Goal: Task Accomplishment & Management: Manage account settings

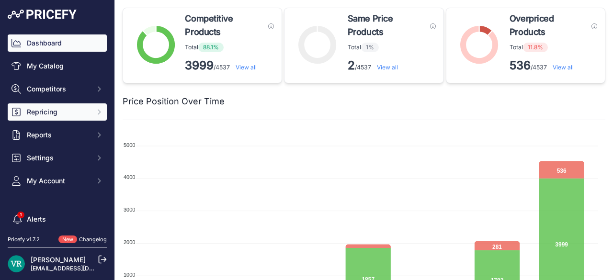
click at [45, 113] on span "Repricing" at bounding box center [58, 112] width 63 height 10
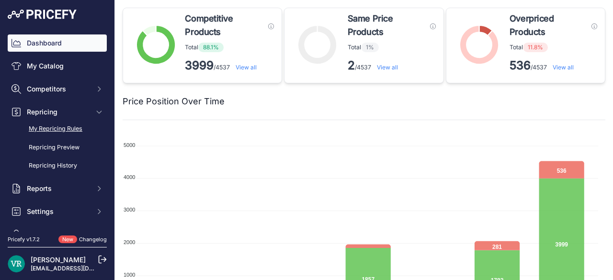
click at [57, 128] on link "My Repricing Rules" at bounding box center [57, 129] width 99 height 17
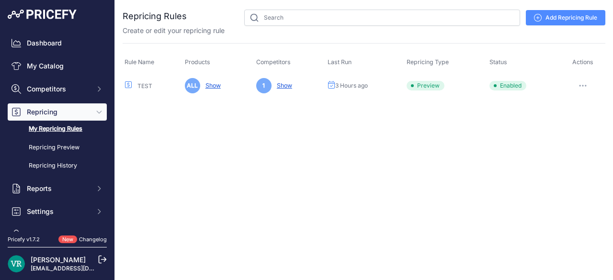
click at [583, 85] on icon "button" at bounding box center [582, 85] width 1 height 1
click at [573, 139] on button "Reprice Now" at bounding box center [572, 136] width 61 height 15
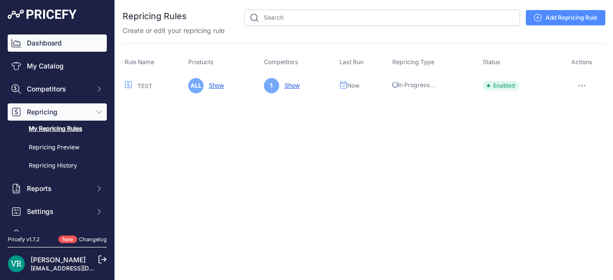
click at [57, 37] on link "Dashboard" at bounding box center [57, 42] width 99 height 17
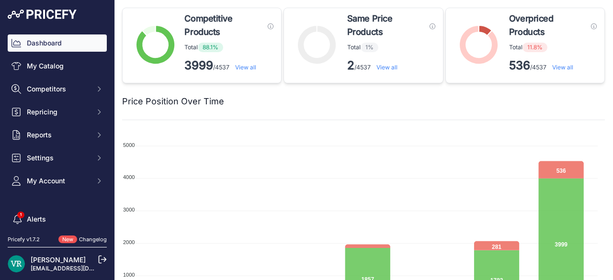
scroll to position [2, 0]
click at [206, 87] on div "Price Position Over Time" at bounding box center [364, 95] width 483 height 25
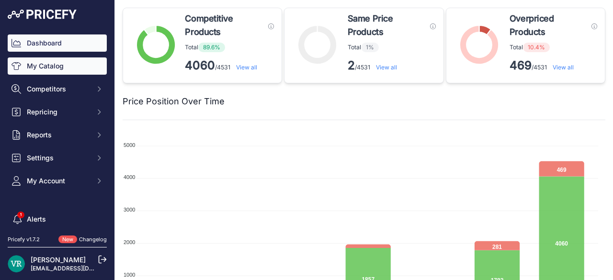
click at [52, 65] on link "My Catalog" at bounding box center [57, 65] width 99 height 17
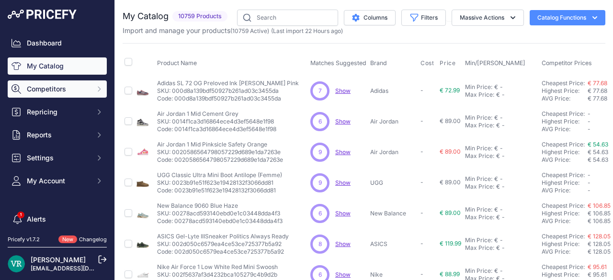
click at [54, 87] on span "Competitors" at bounding box center [58, 89] width 63 height 10
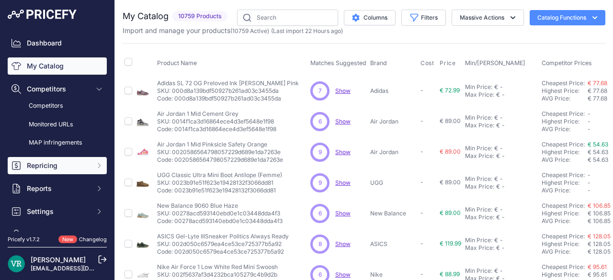
click at [65, 173] on button "Repricing" at bounding box center [57, 165] width 99 height 17
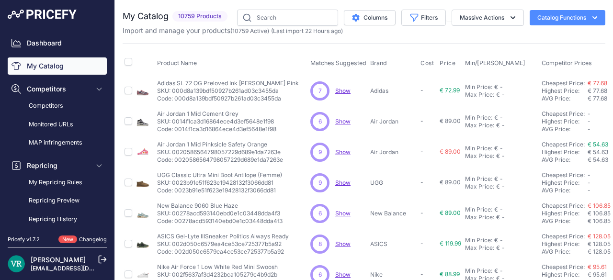
click at [57, 182] on link "My Repricing Rules" at bounding box center [57, 182] width 99 height 17
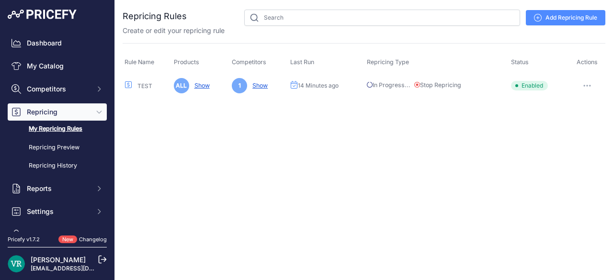
click at [586, 82] on button "button" at bounding box center [587, 85] width 19 height 13
click at [556, 23] on link "Add Repricing Rule" at bounding box center [565, 17] width 79 height 15
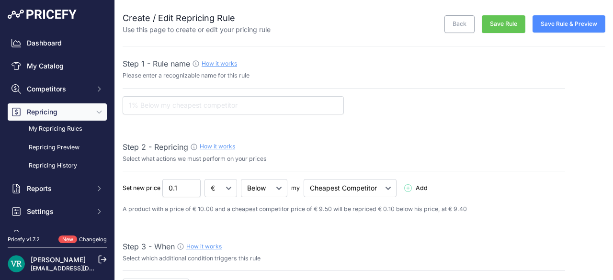
select select "7"
drag, startPoint x: 182, startPoint y: 191, endPoint x: 157, endPoint y: 194, distance: 25.6
click at [157, 194] on div "Set new price 0.1 € % Below Add" at bounding box center [344, 188] width 442 height 18
type input "7"
click at [167, 210] on p "A product with a price of € 10.00 and a cheapest competitor price of € 9.50 wil…" at bounding box center [344, 209] width 442 height 9
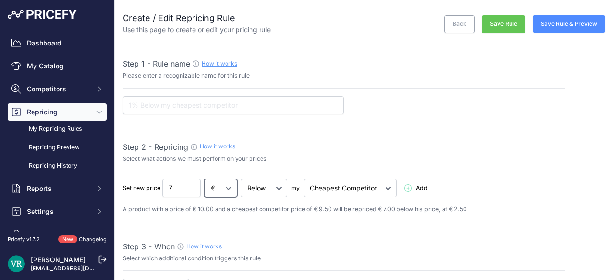
click at [221, 190] on select "€ %" at bounding box center [220, 188] width 33 height 18
select select "percentage"
click at [205, 179] on select "€ %" at bounding box center [220, 188] width 33 height 18
click at [267, 182] on select "Below Above Equal" at bounding box center [264, 188] width 46 height 18
click at [266, 182] on select "Below Above Equal" at bounding box center [264, 188] width 46 height 18
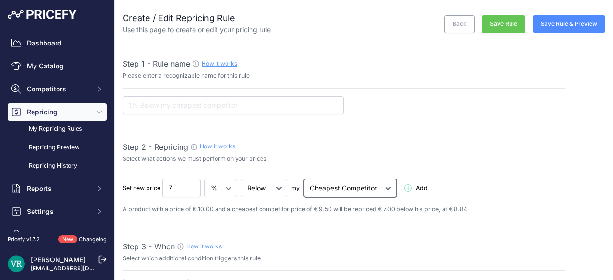
click at [340, 194] on select "Cheapest Competitor Highest Competitor" at bounding box center [350, 188] width 93 height 18
select select "highest"
click at [304, 179] on select "Cheapest Competitor Highest Competitor" at bounding box center [350, 188] width 93 height 18
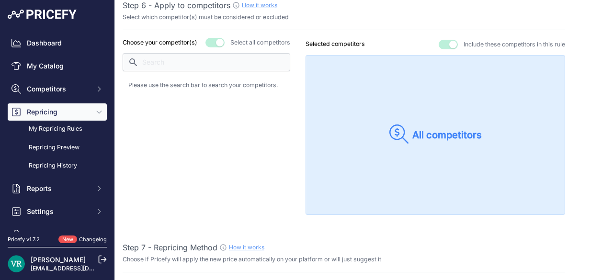
scroll to position [817, 0]
click at [210, 38] on button "button" at bounding box center [214, 43] width 19 height 10
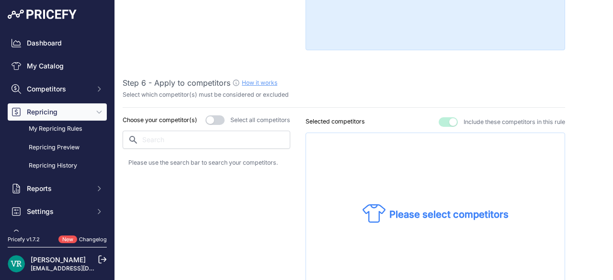
scroll to position [733, 0]
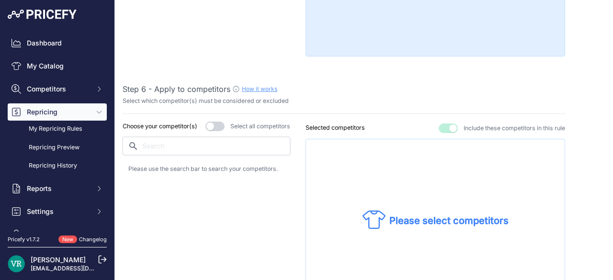
click at [161, 146] on input "text" at bounding box center [207, 146] width 168 height 18
type input "STO"
click at [144, 165] on div "stockx.com" at bounding box center [206, 171] width 156 height 13
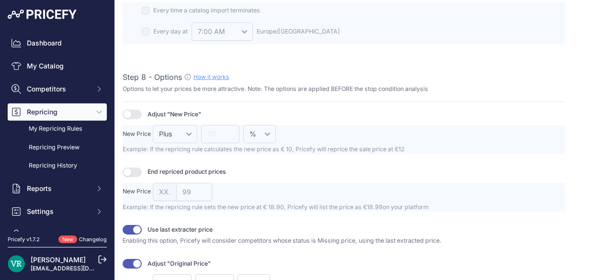
scroll to position [1125, 0]
click at [133, 170] on button "button" at bounding box center [132, 173] width 19 height 10
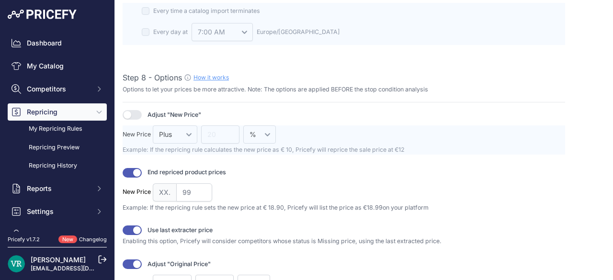
click at [133, 260] on button "button" at bounding box center [132, 265] width 19 height 10
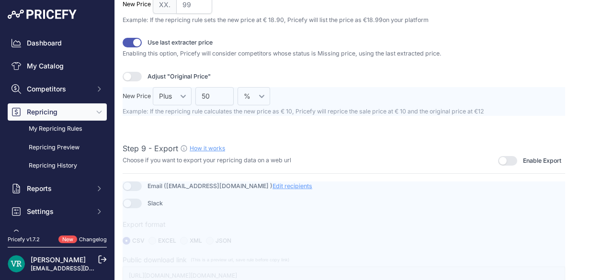
click at [226, 208] on div at bounding box center [344, 232] width 442 height 103
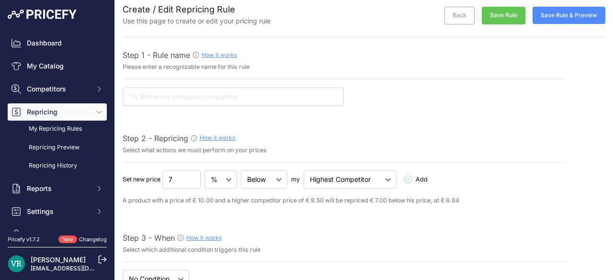
scroll to position [0, 0]
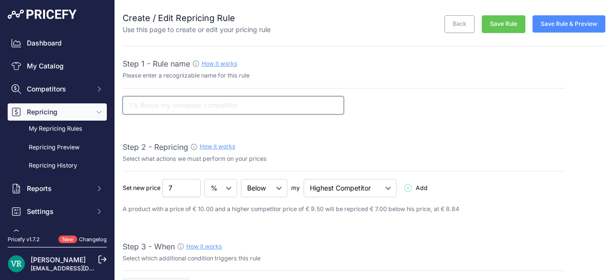
click at [216, 112] on input "text" at bounding box center [233, 105] width 221 height 18
type input "TEST2"
click at [501, 23] on button "Save Rule" at bounding box center [504, 24] width 44 height 18
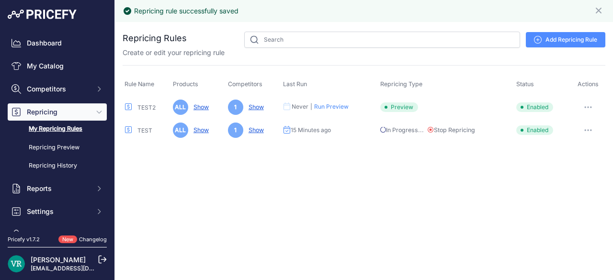
click at [586, 132] on button "button" at bounding box center [587, 130] width 19 height 13
click at [572, 149] on link "Edit" at bounding box center [572, 150] width 61 height 15
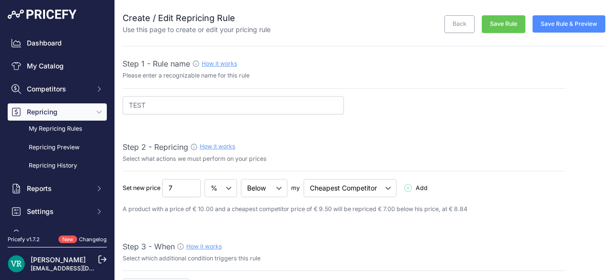
select select "7"
click at [453, 22] on link "Back" at bounding box center [459, 24] width 30 height 18
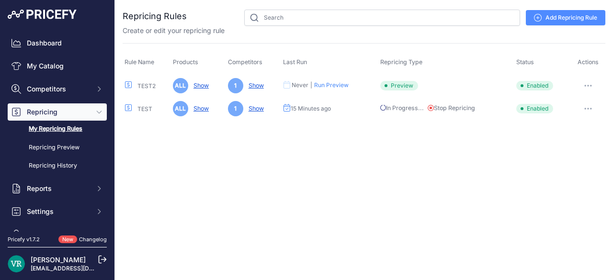
click at [587, 105] on button "button" at bounding box center [587, 108] width 19 height 13
click at [568, 125] on link "Edit" at bounding box center [572, 128] width 61 height 15
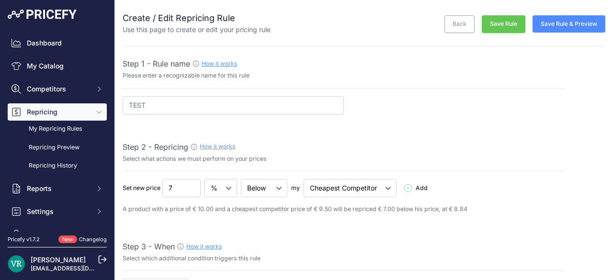
select select "7"
click at [454, 21] on link "Back" at bounding box center [459, 24] width 30 height 18
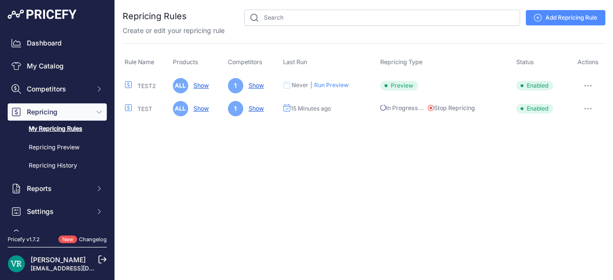
click at [590, 82] on button "button" at bounding box center [587, 85] width 19 height 13
click at [563, 103] on link "Edit" at bounding box center [572, 105] width 61 height 15
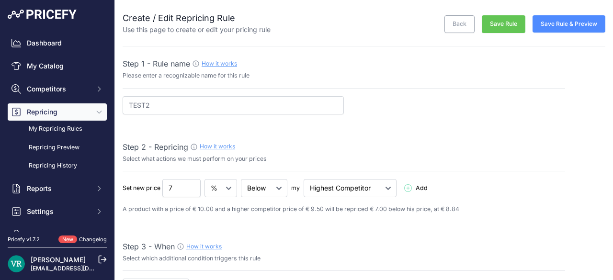
select select "7"
click at [454, 23] on link "Back" at bounding box center [459, 24] width 30 height 18
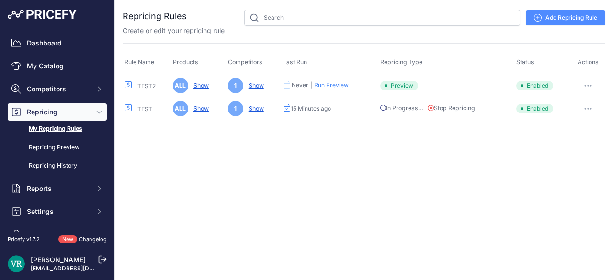
click at [594, 80] on button "button" at bounding box center [587, 85] width 19 height 13
click at [564, 136] on button "Reprice Now" at bounding box center [572, 136] width 61 height 15
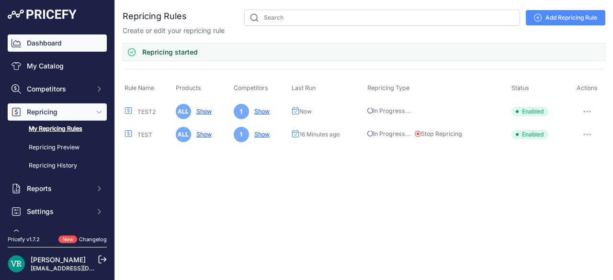
click at [77, 43] on link "Dashboard" at bounding box center [57, 42] width 99 height 17
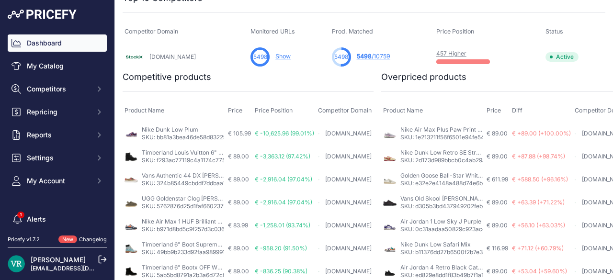
scroll to position [339, 0]
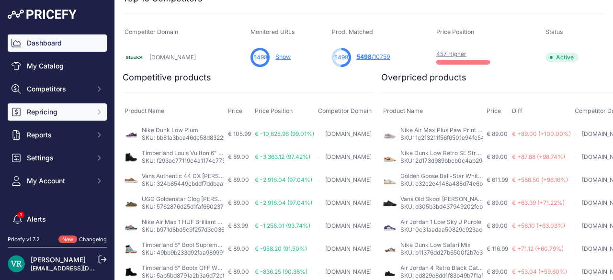
click at [55, 110] on span "Repricing" at bounding box center [58, 112] width 63 height 10
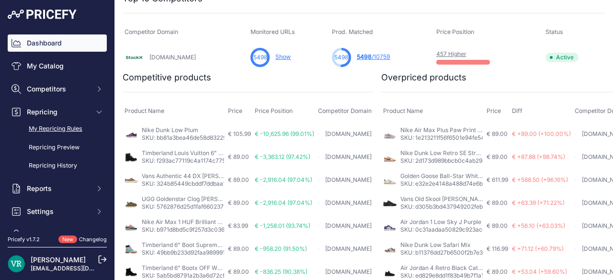
click at [58, 126] on link "My Repricing Rules" at bounding box center [57, 129] width 99 height 17
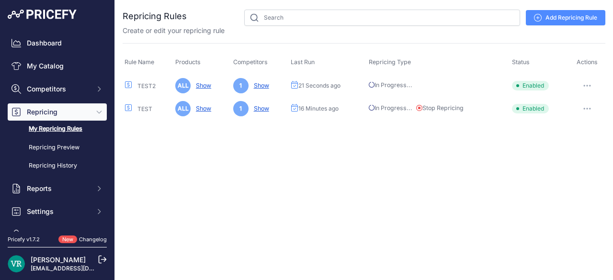
click at [583, 84] on button "button" at bounding box center [587, 85] width 19 height 13
click at [548, 102] on link "Edit" at bounding box center [572, 105] width 61 height 15
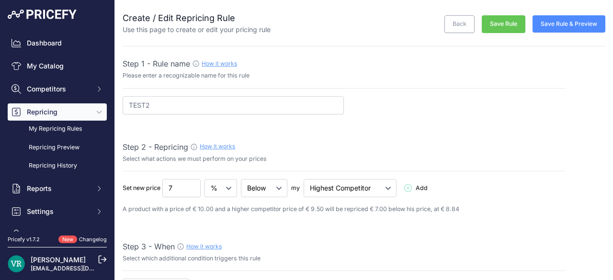
select select "7"
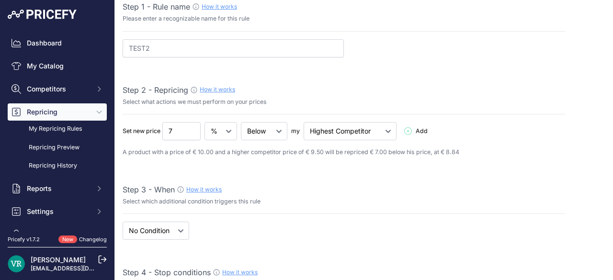
scroll to position [52, 0]
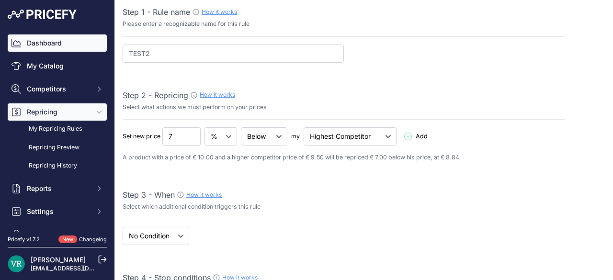
click at [59, 43] on link "Dashboard" at bounding box center [57, 42] width 99 height 17
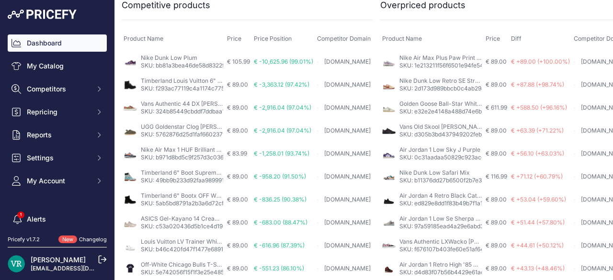
scroll to position [429, 1]
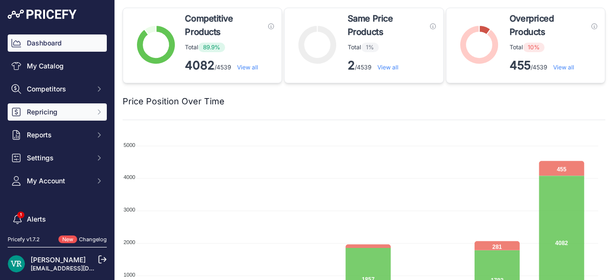
click at [44, 112] on span "Repricing" at bounding box center [58, 112] width 63 height 10
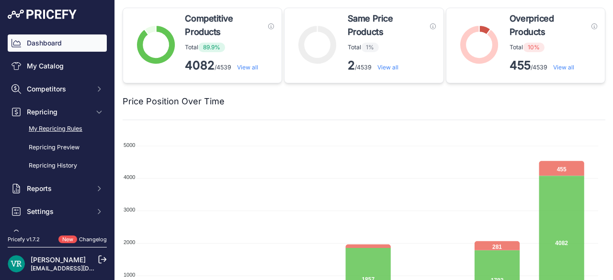
click at [56, 127] on link "My Repricing Rules" at bounding box center [57, 129] width 99 height 17
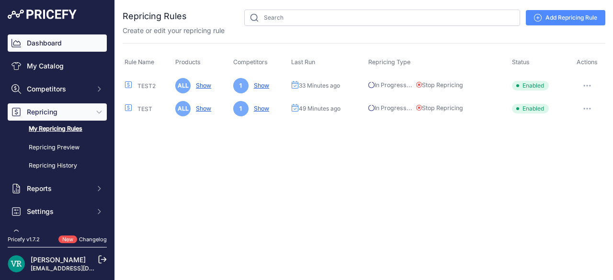
click at [29, 48] on link "Dashboard" at bounding box center [57, 42] width 99 height 17
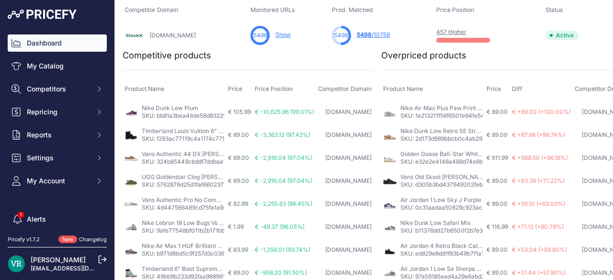
scroll to position [361, 0]
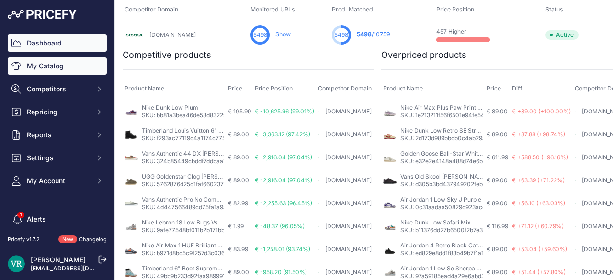
click at [46, 70] on link "My Catalog" at bounding box center [57, 65] width 99 height 17
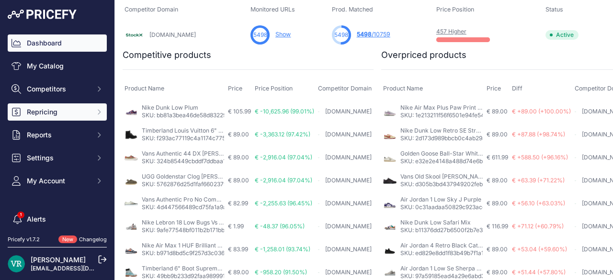
click at [64, 113] on span "Repricing" at bounding box center [58, 112] width 63 height 10
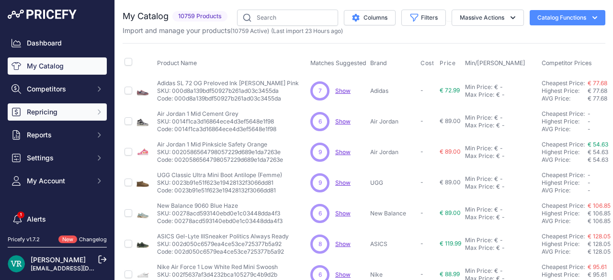
click at [62, 112] on span "Repricing" at bounding box center [58, 112] width 63 height 10
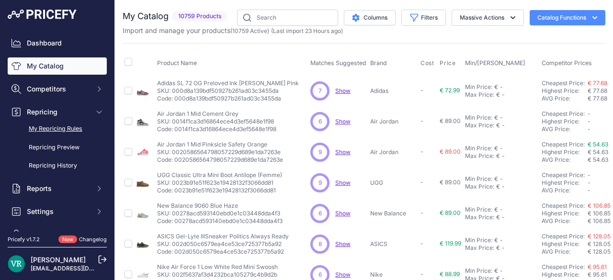
click at [65, 128] on link "My Repricing Rules" at bounding box center [57, 129] width 99 height 17
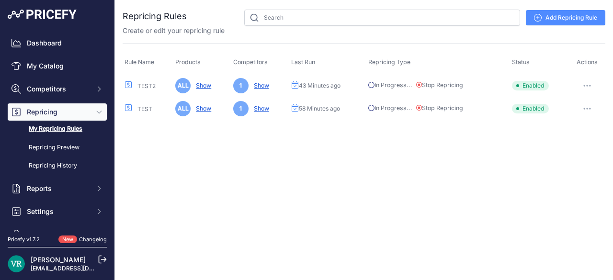
click at [434, 84] on button "Stop Repricing" at bounding box center [439, 85] width 47 height 9
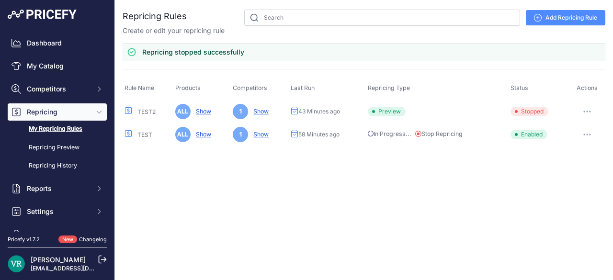
click at [584, 109] on button "button" at bounding box center [587, 111] width 19 height 13
click at [566, 129] on link "Edit" at bounding box center [572, 131] width 61 height 15
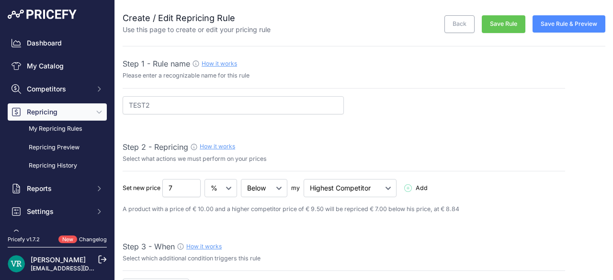
select select "7"
click at [371, 189] on select "Cheapest Competitor Highest Competitor" at bounding box center [350, 188] width 93 height 18
click at [260, 189] on select "Below Above Equal" at bounding box center [264, 188] width 46 height 18
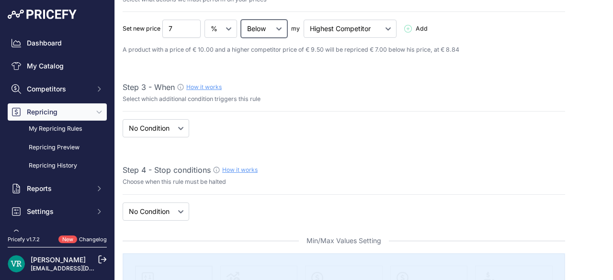
scroll to position [160, 0]
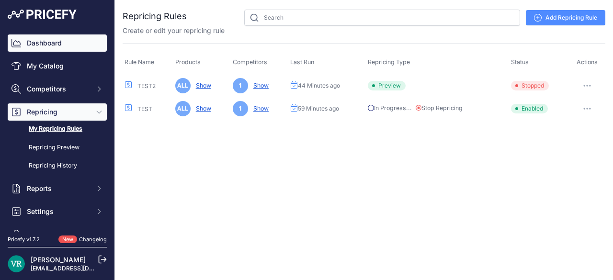
click at [80, 47] on link "Dashboard" at bounding box center [57, 42] width 99 height 17
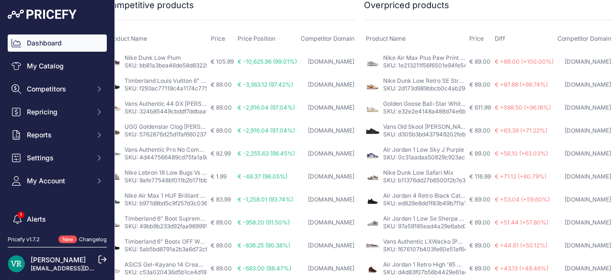
scroll to position [0, 28]
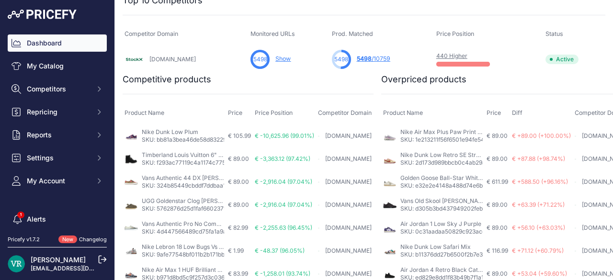
scroll to position [429, 0]
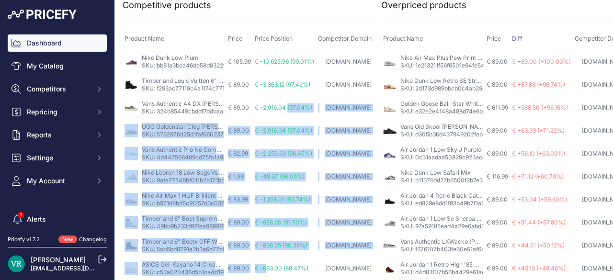
drag, startPoint x: 266, startPoint y: 253, endPoint x: 303, endPoint y: 25, distance: 230.4
click at [303, 28] on table "Product Name Price Price Position Competitor Domain Nike Dunk Low Plum SKU: bb8…" at bounding box center [248, 154] width 251 height 253
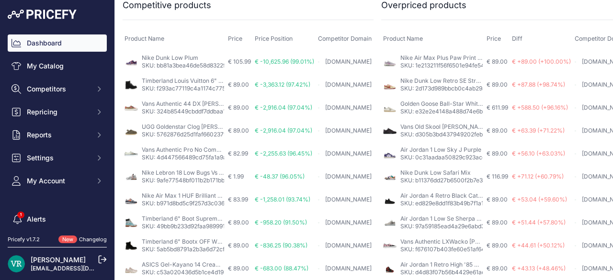
click at [314, 20] on div "Product Name Price Price Position Competitor Domain Nike Dunk Low Plum SKU: bb8…" at bounding box center [248, 150] width 251 height 261
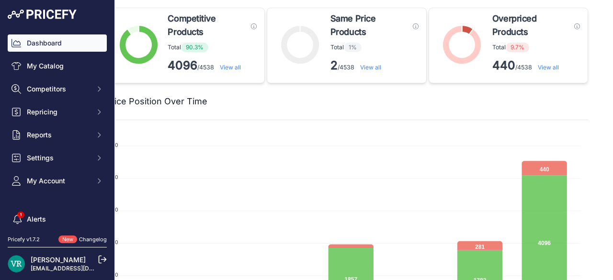
scroll to position [0, 0]
